Goal: Task Accomplishment & Management: Complete application form

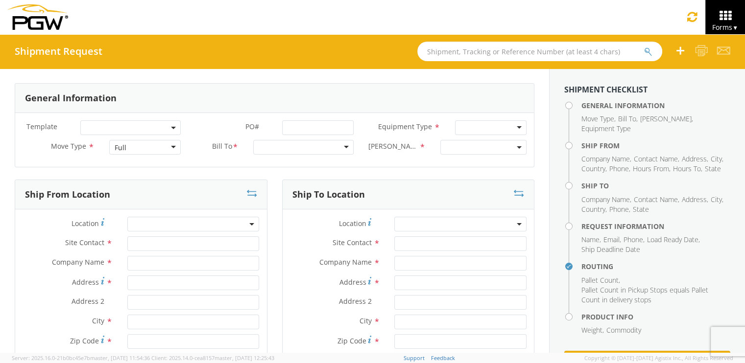
click at [447, 53] on input "text" at bounding box center [539, 52] width 245 height 20
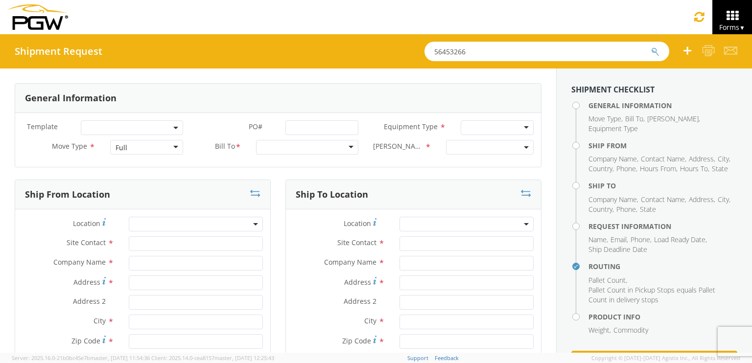
click at [651, 47] on button "submit" at bounding box center [655, 53] width 8 height 12
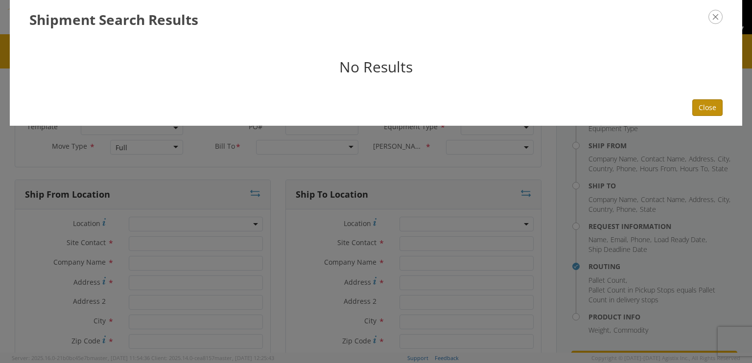
click at [703, 106] on button "Close" at bounding box center [707, 107] width 30 height 17
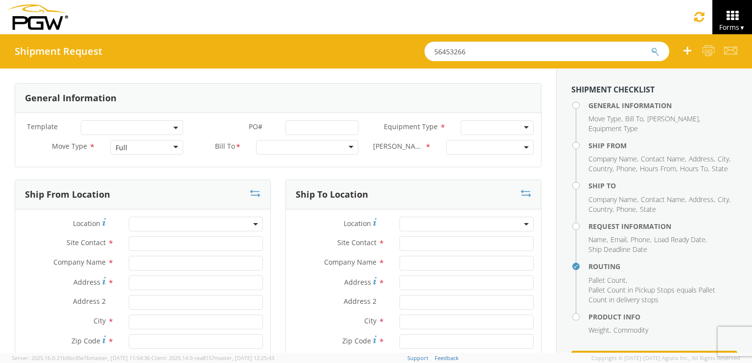
click at [476, 53] on input "56453266" at bounding box center [546, 52] width 245 height 20
type input "56483266"
click at [651, 47] on button "submit" at bounding box center [655, 53] width 8 height 12
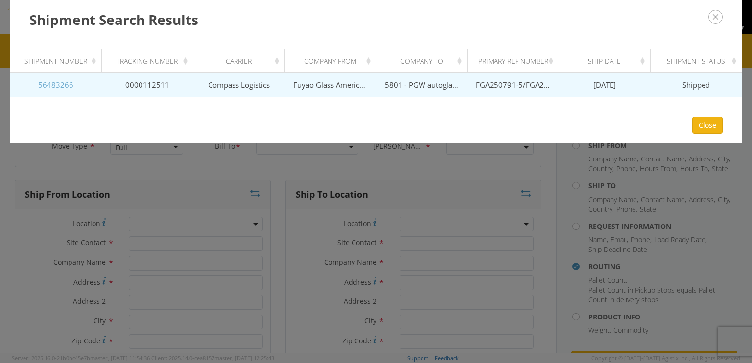
click at [64, 87] on link "56483266" at bounding box center [55, 85] width 35 height 10
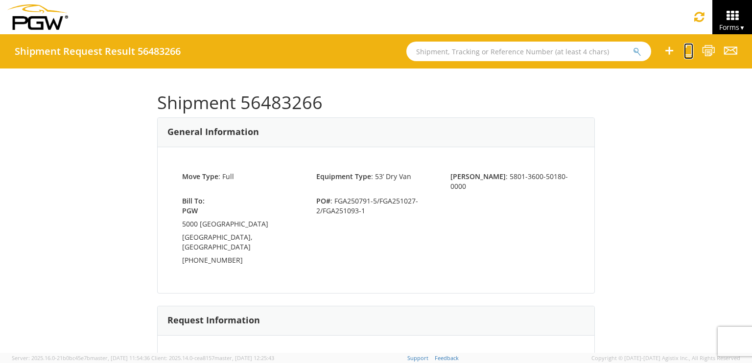
click at [689, 51] on icon at bounding box center [688, 51] width 9 height 12
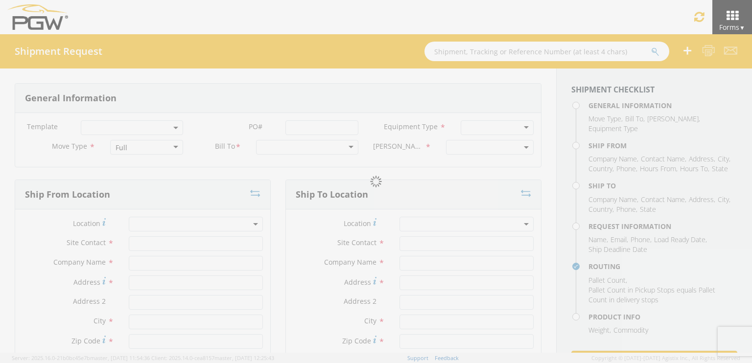
select select
type input "ARG Warehouse"
type input "Fuyao Glass America Inc"
type input "[STREET_ADDRESS][PERSON_NAME]"
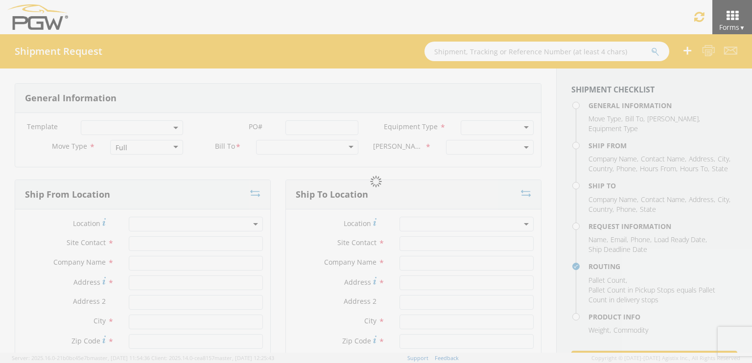
type input "Attn: 2601 ARG Warehouse"
type input "Moraine"
type input "45439"
type input "[EMAIL_ADDRESS][DOMAIN_NAME]"
type input "9374965777"
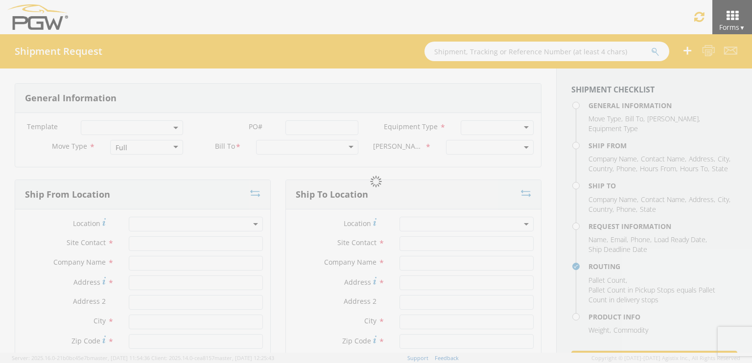
type input "4004"
type input "8:00 AM"
type input "9:00 AM"
type input "5801 Branch Manager"
type input "5801 - PGW autoglass - [GEOGRAPHIC_DATA] Hub"
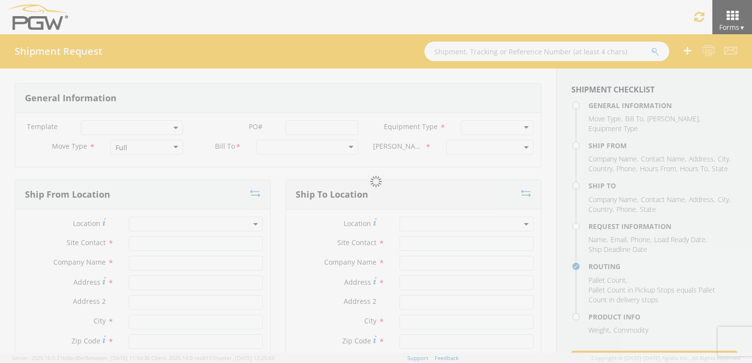
type input "5000 [GEOGRAPHIC_DATA]"
type input "[GEOGRAPHIC_DATA]"
type input "76115"
type input "[EMAIL_ADDRESS][DOMAIN_NAME]"
type input "[PHONE_NUMBER]"
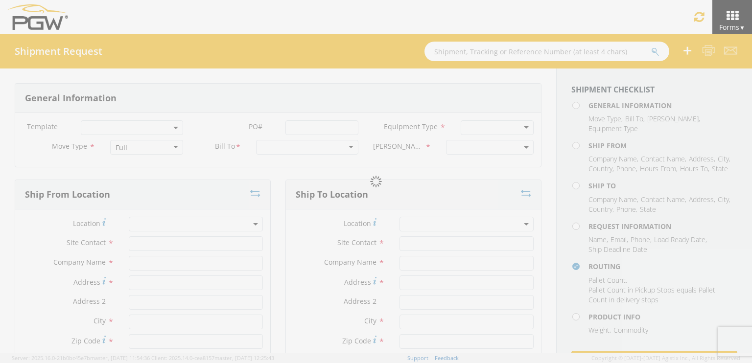
type input "11:00 AM"
type input "12:00 PM"
type input "[PERSON_NAME]"
type input "[EMAIL_ADDRESS][DOMAIN_NAME]"
checkbox input "true"
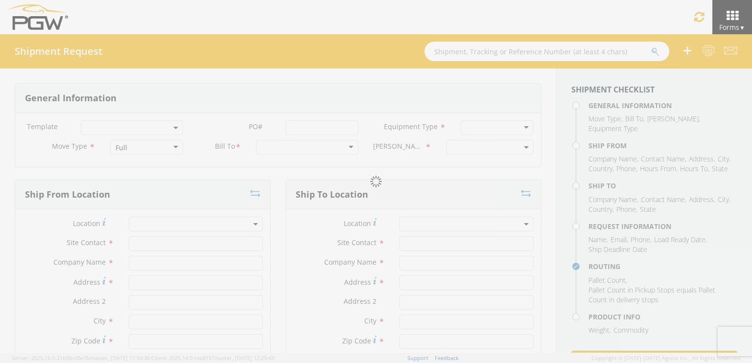
type input "[PHONE_NUMBER]"
type textarea "PGW Branch Direct - [GEOGRAPHIC_DATA] [GEOGRAPHIC_DATA] FGA250791-5/FGA251027-2…"
type textarea "NO LTL Appt unless noted, ALL Truckload APPT Reqd."
type input "39000"
type input "48"
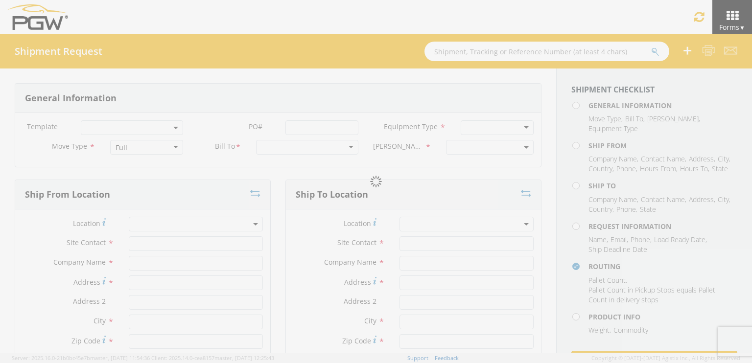
type textarea "PGW Branch Direct - [GEOGRAPHIC_DATA] [GEOGRAPHIC_DATA] FGA250791-5/FGA251027-2…"
checkbox input "true"
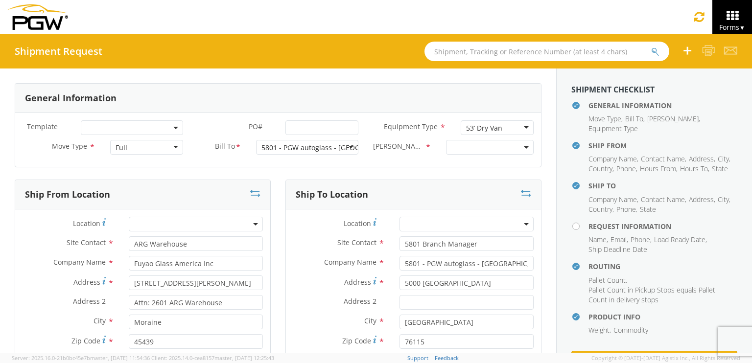
select select "5801-3600-50180-0000"
select select "62891"
click at [307, 127] on input "PO# *" at bounding box center [321, 127] width 73 height 15
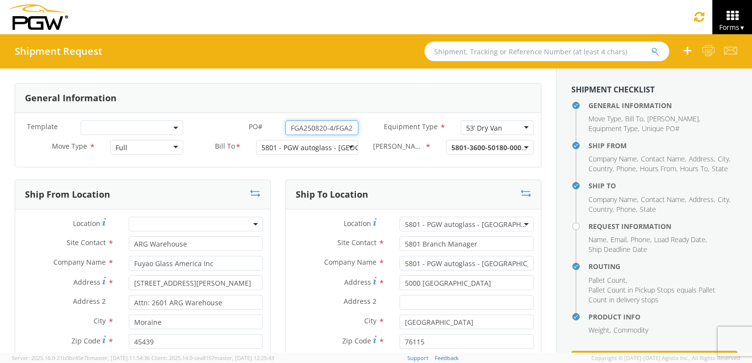
drag, startPoint x: 349, startPoint y: 125, endPoint x: 233, endPoint y: 125, distance: 116.0
click at [233, 125] on div "PO# * FGA250820-4/FGA250871-7/FGA250975-5/FGA251094-2" at bounding box center [277, 127] width 175 height 15
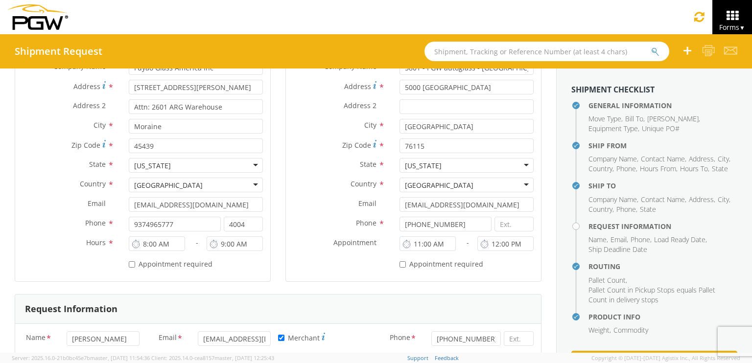
scroll to position [294, 0]
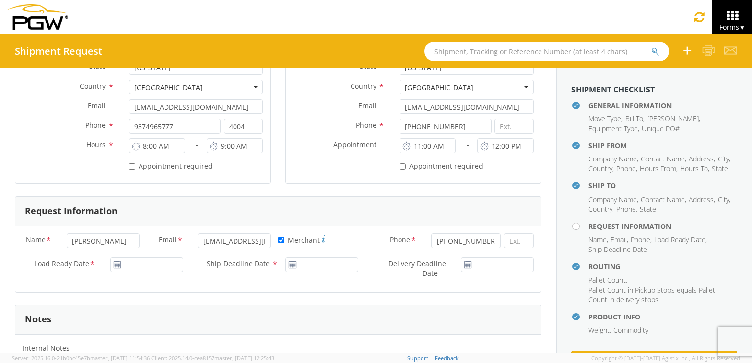
type input "FGA250820-4/FGA250871-7/FGA250975-5/FGA251094-2"
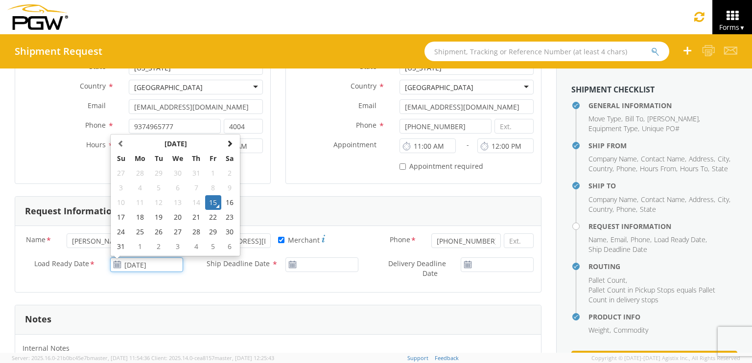
click at [139, 266] on input "[DATE]" at bounding box center [146, 264] width 73 height 15
click at [156, 215] on td "19" at bounding box center [158, 217] width 17 height 15
type input "[DATE]"
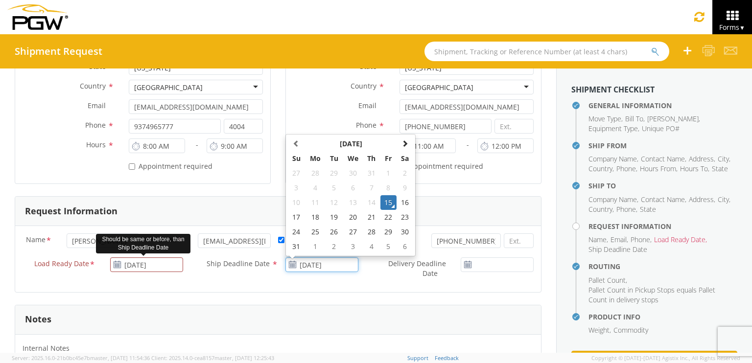
click at [323, 262] on input "[DATE]" at bounding box center [321, 264] width 73 height 15
click at [327, 218] on td "19" at bounding box center [334, 217] width 17 height 15
type input "[DATE]"
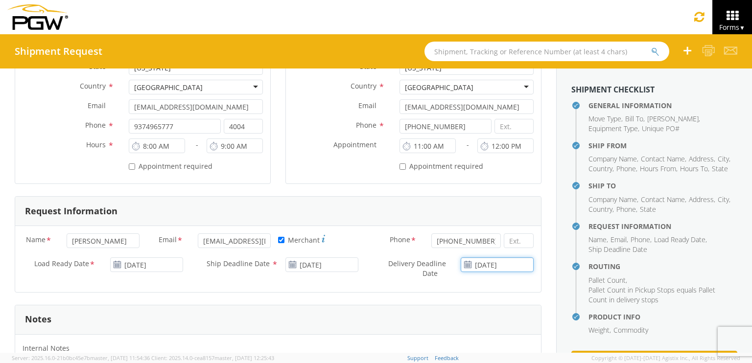
click at [478, 262] on input "[DATE]" at bounding box center [497, 264] width 73 height 15
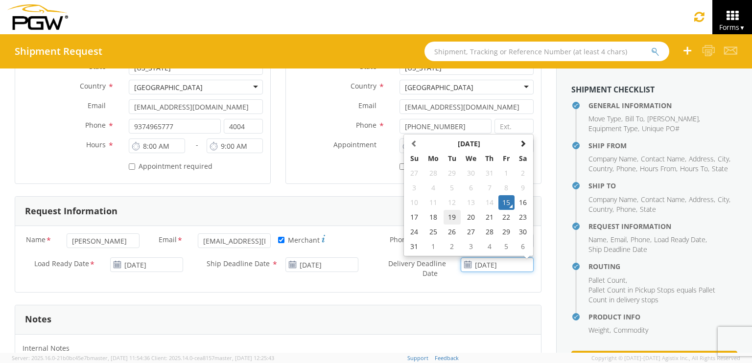
click at [443, 217] on td "19" at bounding box center [451, 217] width 17 height 15
type input "[DATE]"
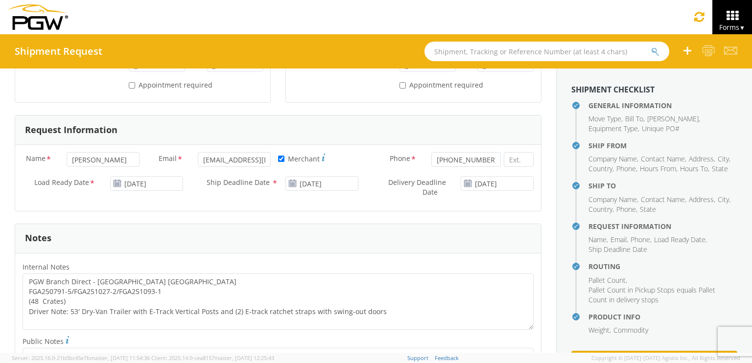
scroll to position [489, 0]
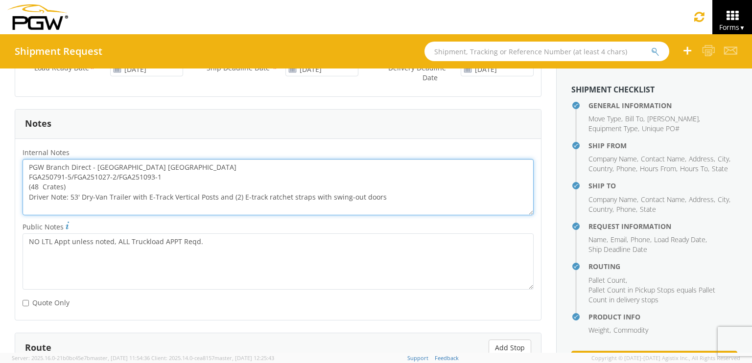
drag, startPoint x: 165, startPoint y: 177, endPoint x: 29, endPoint y: 175, distance: 136.6
click at [29, 175] on textarea "PGW Branch Direct - [GEOGRAPHIC_DATA] [GEOGRAPHIC_DATA] FGA250791-5/FGA251027-2…" at bounding box center [278, 187] width 511 height 56
paste textarea "820-4/FGA250871-7/FGA250975-5/FGA251094-2"
drag, startPoint x: 28, startPoint y: 162, endPoint x: 419, endPoint y: 197, distance: 392.7
click at [419, 197] on textarea "PGW Branch Direct - [GEOGRAPHIC_DATA] FGA250820-4/FGA250871-7/FGA250975-5/FGA25…" at bounding box center [278, 187] width 511 height 56
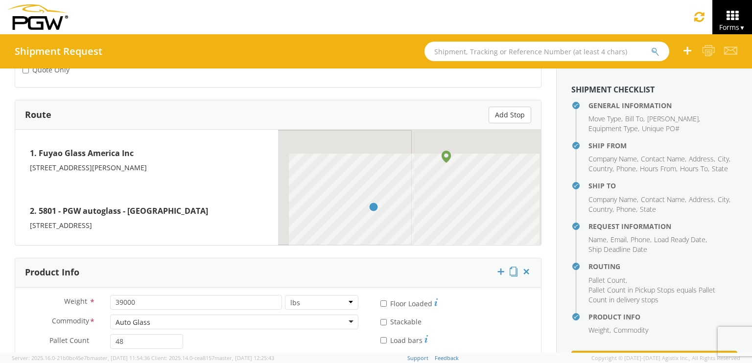
scroll to position [811, 0]
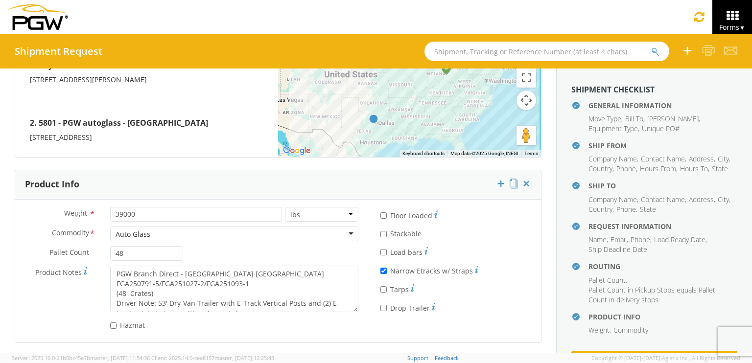
type textarea "PGW Branch Direct - [GEOGRAPHIC_DATA] FGA250820-4/FGA250871-7/FGA250975-5/FGA25…"
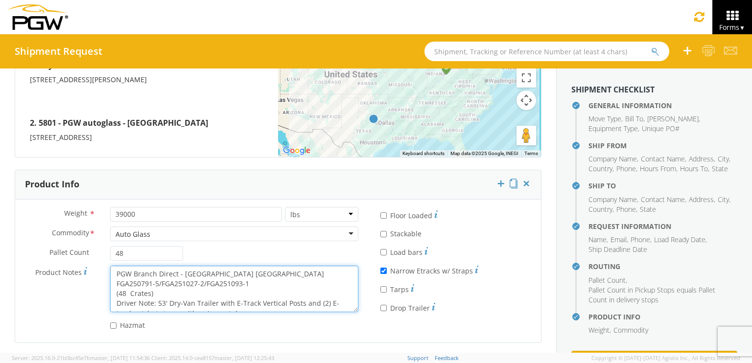
scroll to position [10, 0]
drag, startPoint x: 112, startPoint y: 270, endPoint x: 269, endPoint y: 323, distance: 165.6
click at [269, 323] on div "Weight * 39000 lbs kgs Commodity * Auto Glass Auto Glass Adhesives / Glues Aqua…" at bounding box center [190, 271] width 350 height 128
paste textarea "820-4/FGA250871-7/FGA250975-5/FGA251094-2"
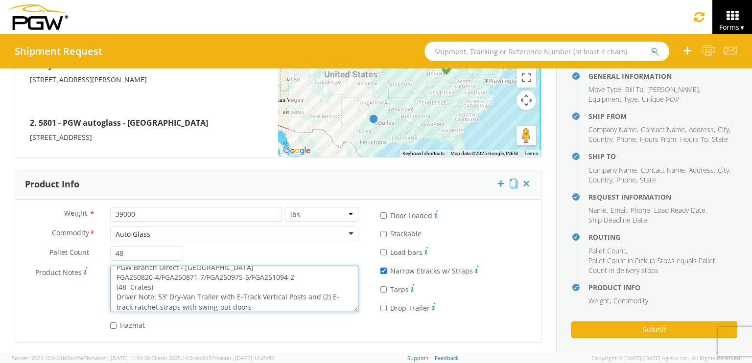
scroll to position [46, 0]
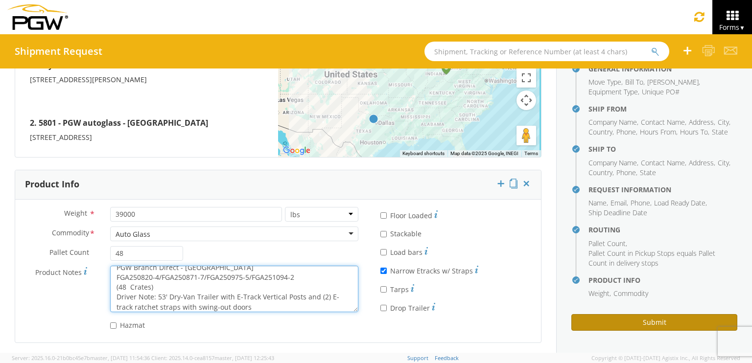
type textarea "PGW Branch Direct - [GEOGRAPHIC_DATA] FGA250820-4/FGA250871-7/FGA250975-5/FGA25…"
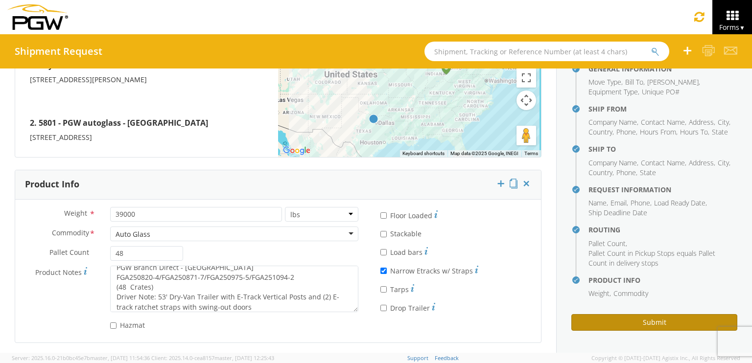
click at [632, 324] on button "Submit" at bounding box center [654, 322] width 166 height 17
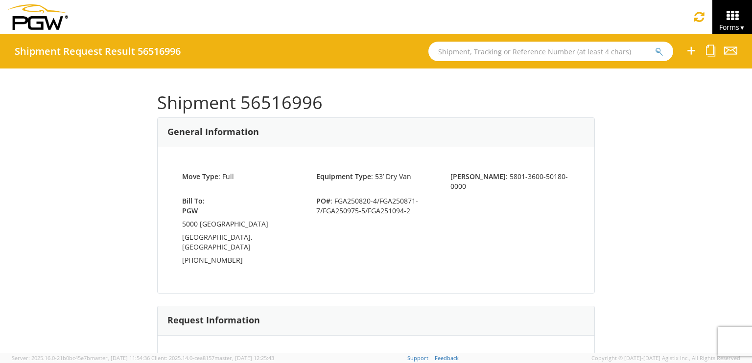
click at [522, 51] on input "text" at bounding box center [550, 52] width 245 height 20
type input "56483288"
click at [655, 47] on button "submit" at bounding box center [659, 53] width 8 height 12
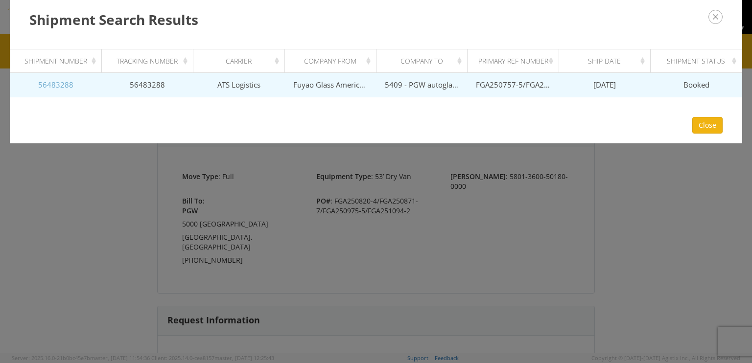
click at [49, 84] on link "56483288" at bounding box center [55, 85] width 35 height 10
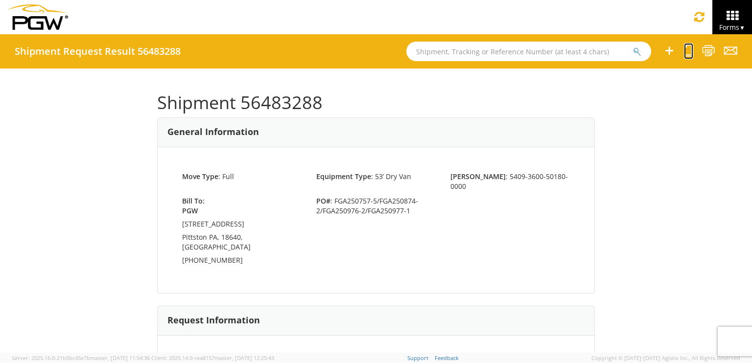
click at [688, 53] on icon at bounding box center [688, 51] width 9 height 12
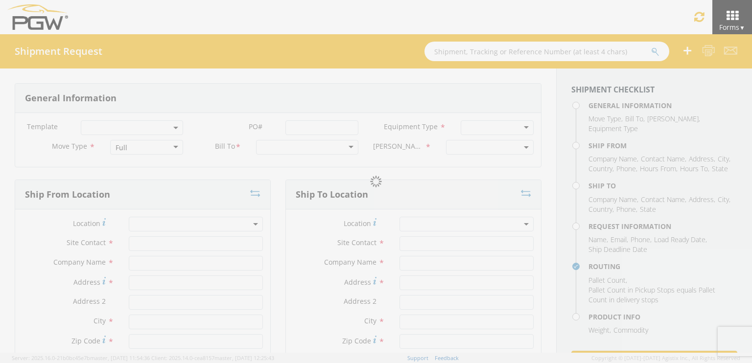
select select
type input "ARG Warehouse"
type input "Fuyao Glass America Inc"
type input "[STREET_ADDRESS][PERSON_NAME]"
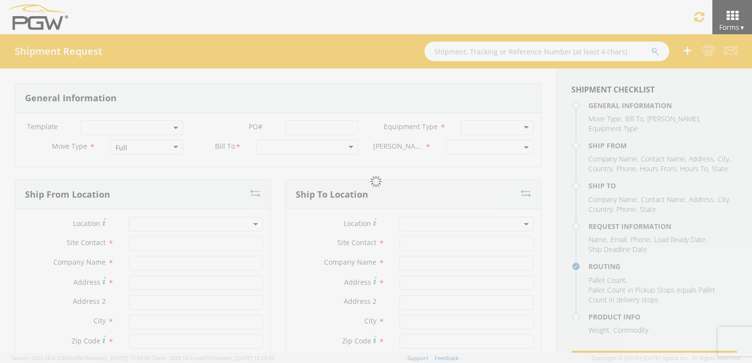
type input "Attn: 2601 ARG Warehouse"
type input "Moraine"
type input "45439"
type input "[EMAIL_ADDRESS][DOMAIN_NAME]"
type input "9374965777"
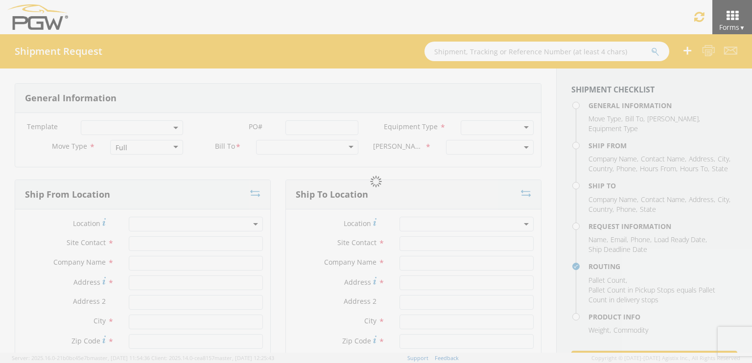
type input "4004"
type input "8:00 AM"
type input "9:00 AM"
type input "5409 Branch Manager"
type input "5409 - PGW autoglass - Scranton"
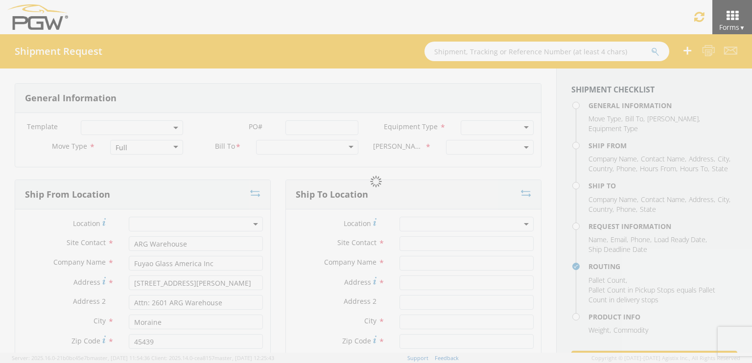
type input "[STREET_ADDRESS]"
type input "Pittston"
type input "18640"
type input "[EMAIL_ADDRESS][DOMAIN_NAME]"
type input "[PHONE_NUMBER]"
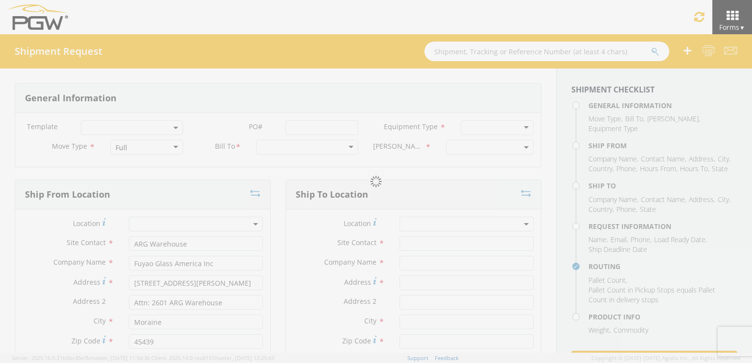
type input "8:00 AM"
type input "[PERSON_NAME]"
type input "[EMAIL_ADDRESS][DOMAIN_NAME]"
checkbox input "true"
type input "[PHONE_NUMBER]"
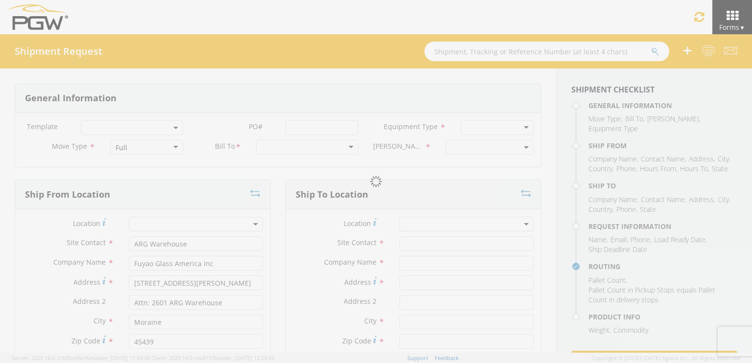
type textarea "PGW Branch Direct - Pittston PA FGA250757-5/FGA250874-2/FGA250976-2/FGA250977-1…"
type textarea "NO LTL Appt unless noted, ALL Truckload APPT Reqd."
type input "39000"
type input "48"
type textarea "PGW Branch Direct - Pittston PA FGA250757-5/FGA250874-2/FGA250976-2/FGA250977-1…"
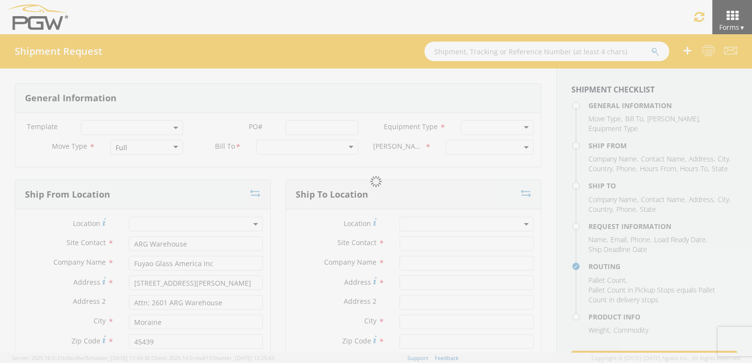
checkbox input "true"
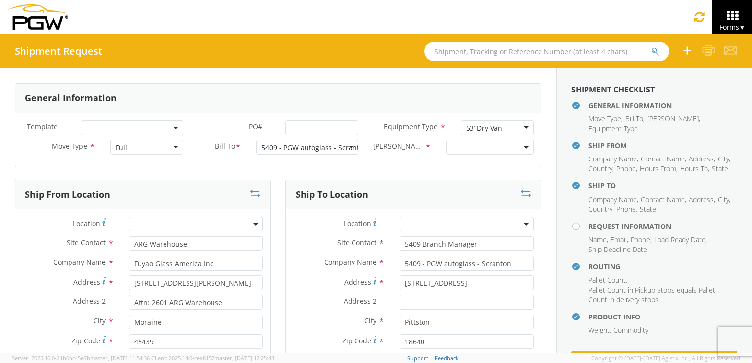
type input "5:00 PM"
select select "5409-3600-50180-0000"
select select "61931"
click at [290, 127] on input "PO# *" at bounding box center [321, 127] width 73 height 15
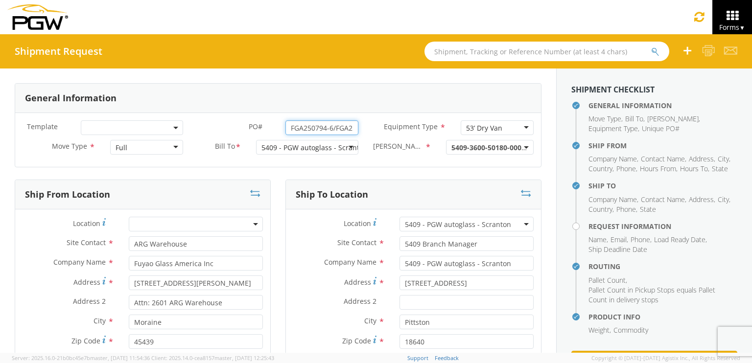
drag, startPoint x: 350, startPoint y: 127, endPoint x: 153, endPoint y: 116, distance: 197.6
click at [154, 116] on div "Template * PO# * FGA250794-6/FGA250818-3/FGA251000-1/FGA251029-2 Equipment Type…" at bounding box center [278, 140] width 526 height 54
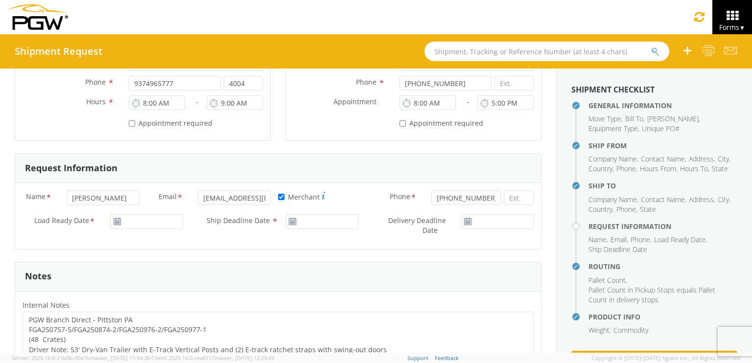
scroll to position [343, 0]
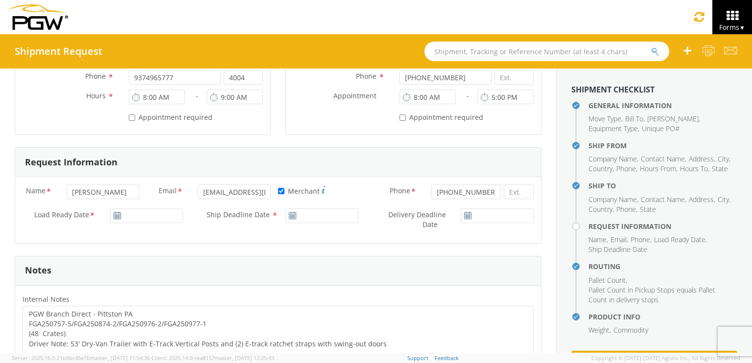
type input "FGA250794-6/FGA250818-3/FGA251000-1/FGA251029-2"
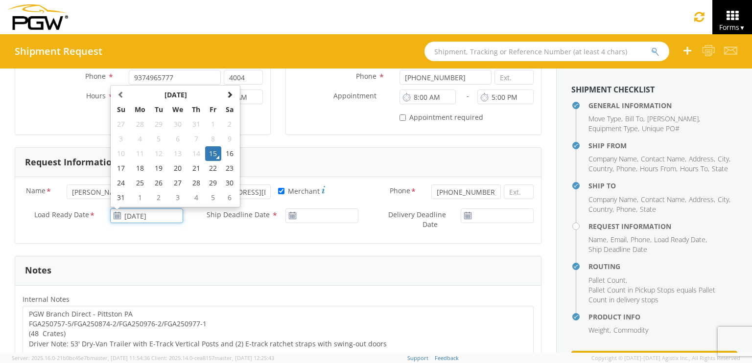
click at [150, 216] on input "[DATE]" at bounding box center [146, 216] width 73 height 15
click at [159, 169] on td "19" at bounding box center [158, 168] width 17 height 15
type input "[DATE]"
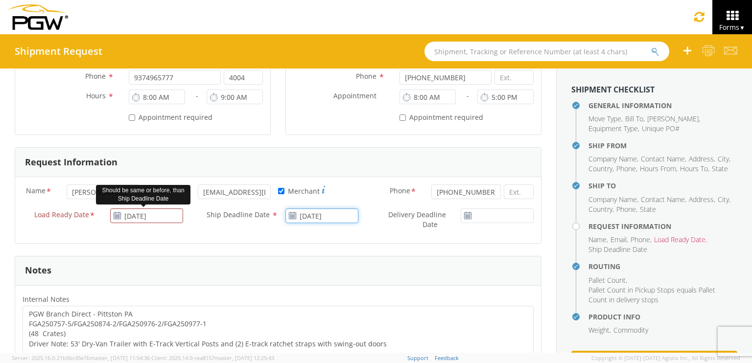
click at [304, 216] on input "[DATE]" at bounding box center [321, 216] width 73 height 15
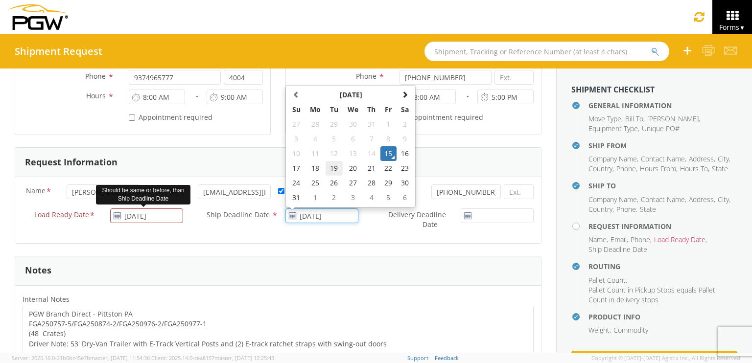
click at [329, 169] on td "19" at bounding box center [334, 168] width 17 height 15
type input "[DATE]"
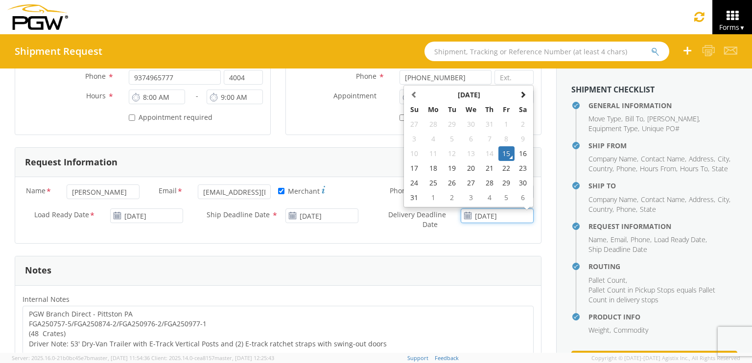
click at [497, 213] on input "[DATE]" at bounding box center [497, 216] width 73 height 15
click at [446, 164] on td "19" at bounding box center [451, 168] width 17 height 15
type input "[DATE]"
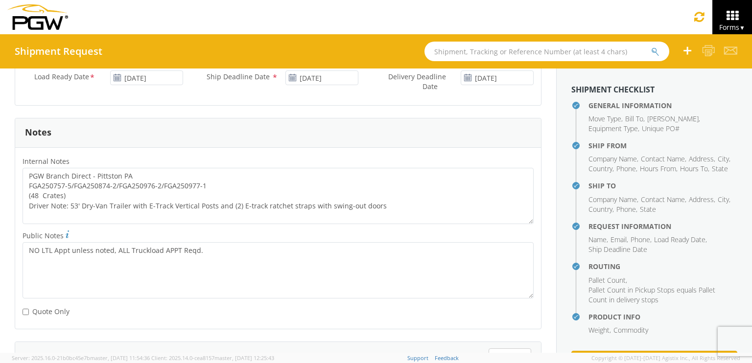
scroll to position [489, 0]
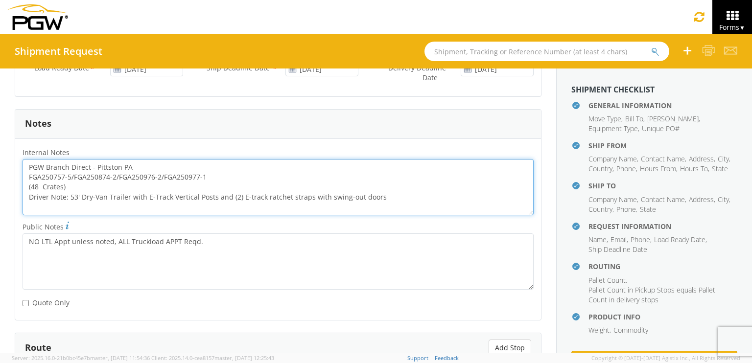
drag, startPoint x: 210, startPoint y: 176, endPoint x: 28, endPoint y: 175, distance: 181.6
click at [28, 175] on textarea "PGW Branch Direct - Pittston PA FGA250757-5/FGA250874-2/FGA250976-2/FGA250977-1…" at bounding box center [278, 187] width 511 height 56
paste textarea "94-6/FGA250818-3/FGA251000-1/FGA251029-2"
drag, startPoint x: 27, startPoint y: 163, endPoint x: 425, endPoint y: 223, distance: 403.0
click at [425, 223] on div "Internal Notes * PGW Branch Direct - Pittston PA FGA250794-6/FGA250818-3/FGA251…" at bounding box center [278, 229] width 526 height 166
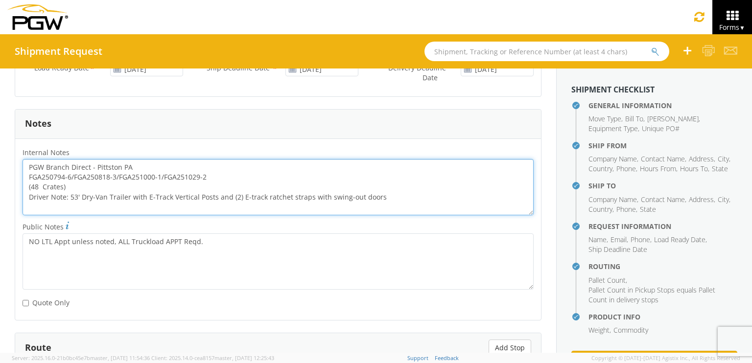
scroll to position [783, 0]
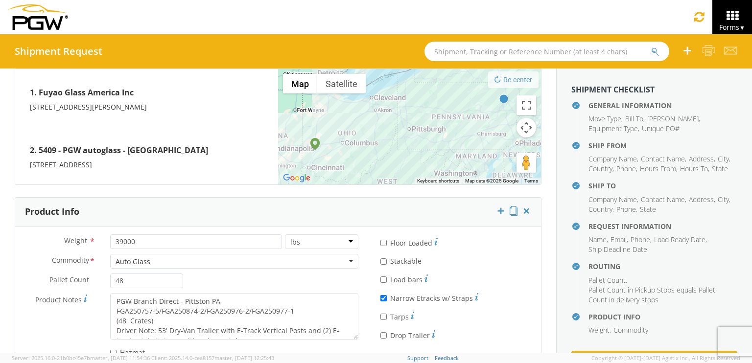
type textarea "PGW Branch Direct - Pittston PA FGA250794-6/FGA250818-3/FGA251000-1/FGA251029-2…"
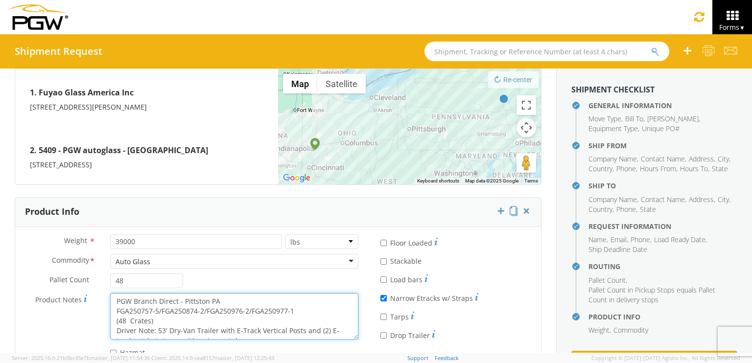
scroll to position [10, 0]
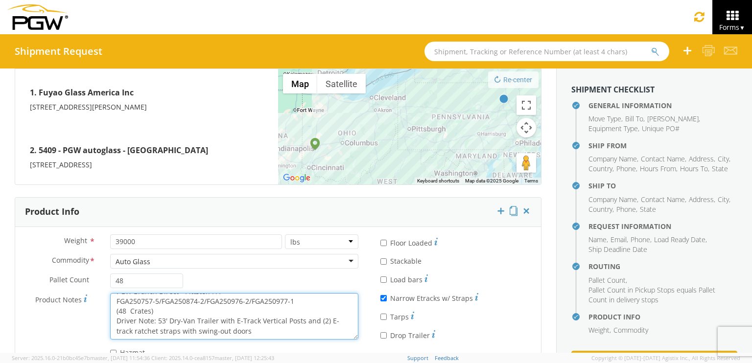
drag, startPoint x: 113, startPoint y: 298, endPoint x: 299, endPoint y: 343, distance: 191.3
click at [299, 343] on div "Weight * 39000 lbs kgs Commodity * Auto Glass Auto Glass Adhesives / Glues Aqua…" at bounding box center [190, 298] width 350 height 128
paste textarea "94-6/FGA250818-3/FGA251000-1/FGA251029-2"
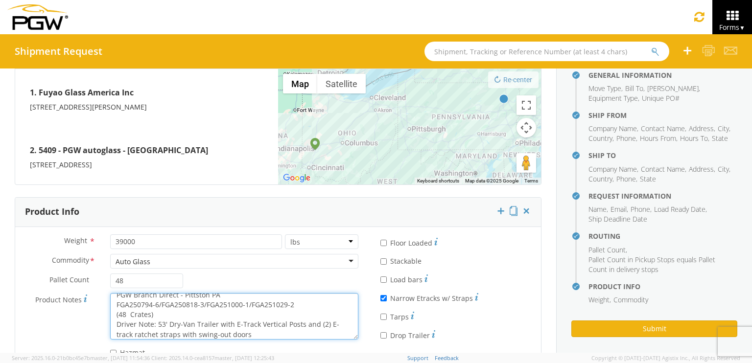
scroll to position [46, 0]
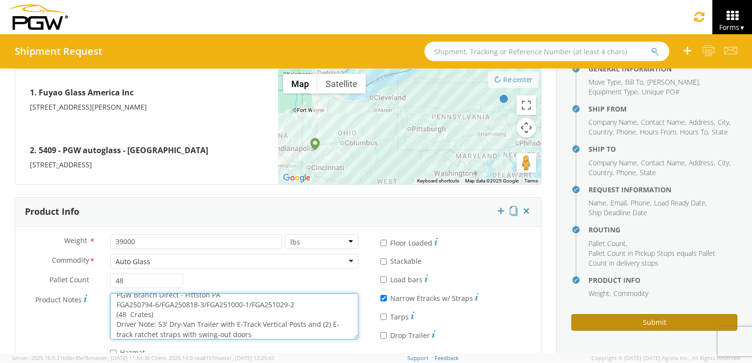
type textarea "PGW Branch Direct - Pittston PA FGA250794-6/FGA250818-3/FGA251000-1/FGA251029-2…"
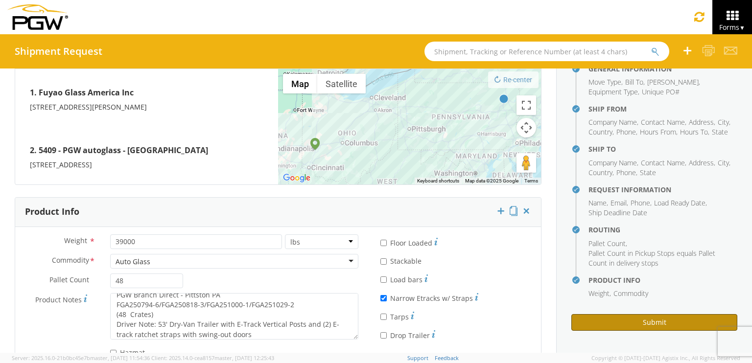
click at [607, 319] on button "Submit" at bounding box center [654, 322] width 166 height 17
